Goal: Find contact information: Find contact information

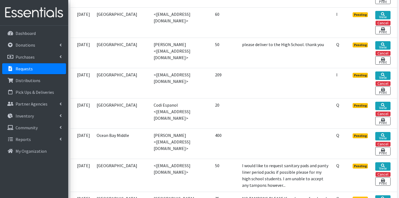
scroll to position [268, 0]
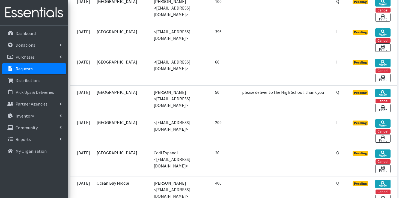
click at [36, 69] on link "Requests" at bounding box center [34, 68] width 64 height 11
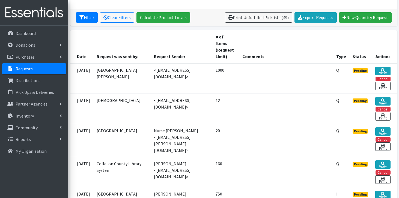
scroll to position [99, 0]
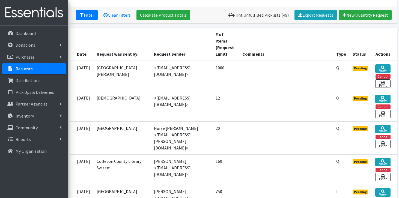
drag, startPoint x: 144, startPoint y: 61, endPoint x: 190, endPoint y: 59, distance: 45.3
click at [190, 61] on td "<jlhopkins@lexington1.net>" at bounding box center [182, 76] width 62 height 31
copy td "jlhopkins@lexington1.ne"
click at [192, 61] on td "<jlhopkins@lexington1.net>" at bounding box center [182, 76] width 62 height 31
drag, startPoint x: 191, startPoint y: 62, endPoint x: 165, endPoint y: 63, distance: 26.0
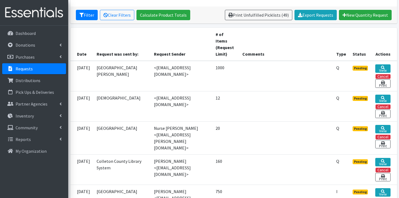
click at [165, 63] on td "<jlhopkins@lexington1.net>" at bounding box center [182, 76] width 62 height 31
click at [194, 64] on td "<jlhopkins@lexington1.net>" at bounding box center [182, 76] width 62 height 31
drag, startPoint x: 190, startPoint y: 61, endPoint x: 144, endPoint y: 59, distance: 47.0
click at [151, 61] on td "<jlhopkins@lexington1.net>" at bounding box center [182, 76] width 62 height 31
copy td "jlhopkins@lexington1.net"
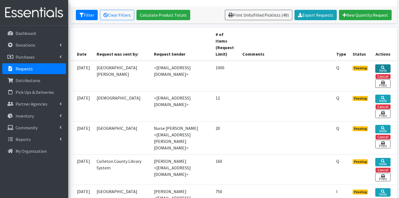
click at [381, 64] on link "View" at bounding box center [382, 68] width 15 height 8
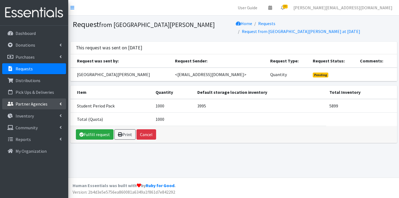
click at [24, 106] on p "Partner Agencies" at bounding box center [32, 103] width 32 height 5
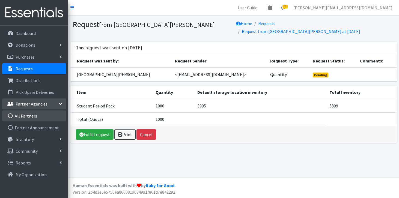
click at [22, 117] on link "All Partners" at bounding box center [34, 116] width 64 height 11
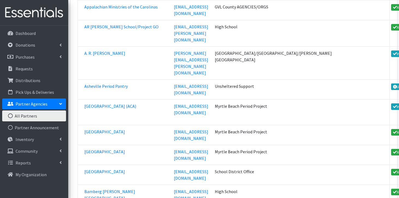
scroll to position [6988, 0]
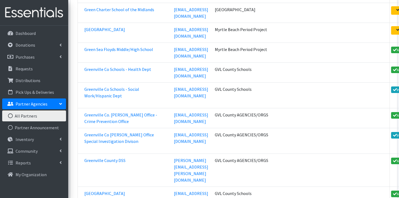
scroll to position [7007, 0]
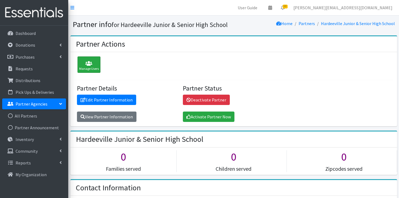
click at [89, 70] on div "Manage Users" at bounding box center [88, 64] width 23 height 16
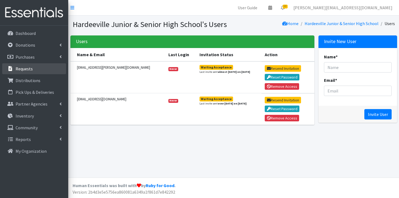
click at [27, 73] on link "Requests" at bounding box center [34, 68] width 64 height 11
